Goal: Task Accomplishment & Management: Manage account settings

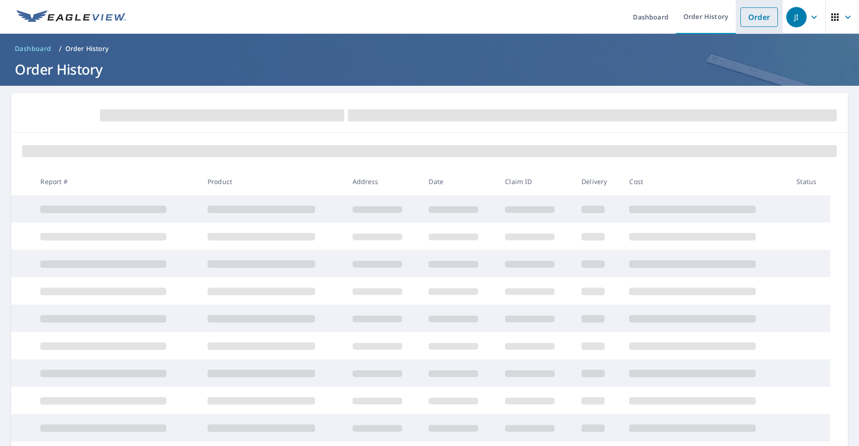
click at [746, 20] on link "Order" at bounding box center [759, 16] width 38 height 19
